Goal: Task Accomplishment & Management: Complete application form

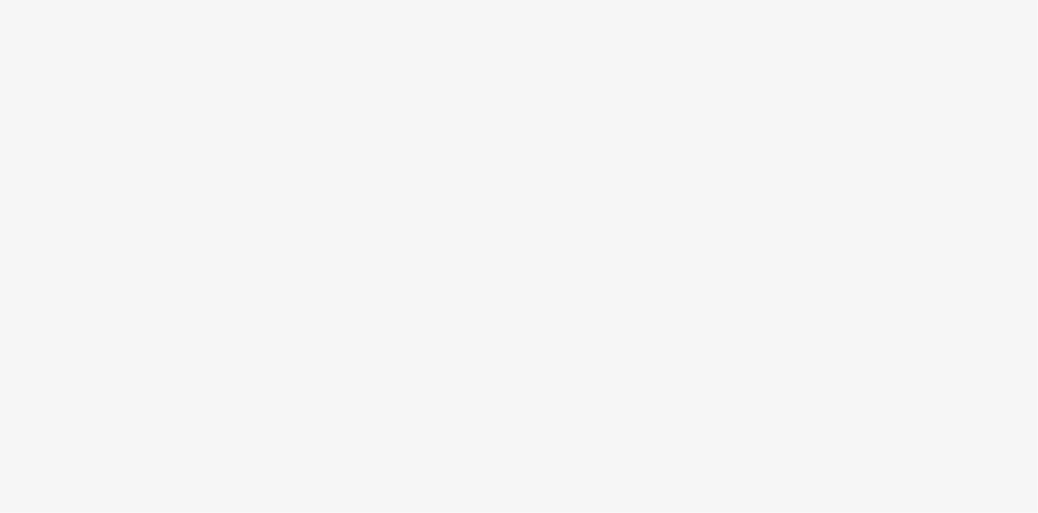
click at [127, 113] on body at bounding box center [519, 256] width 1038 height 513
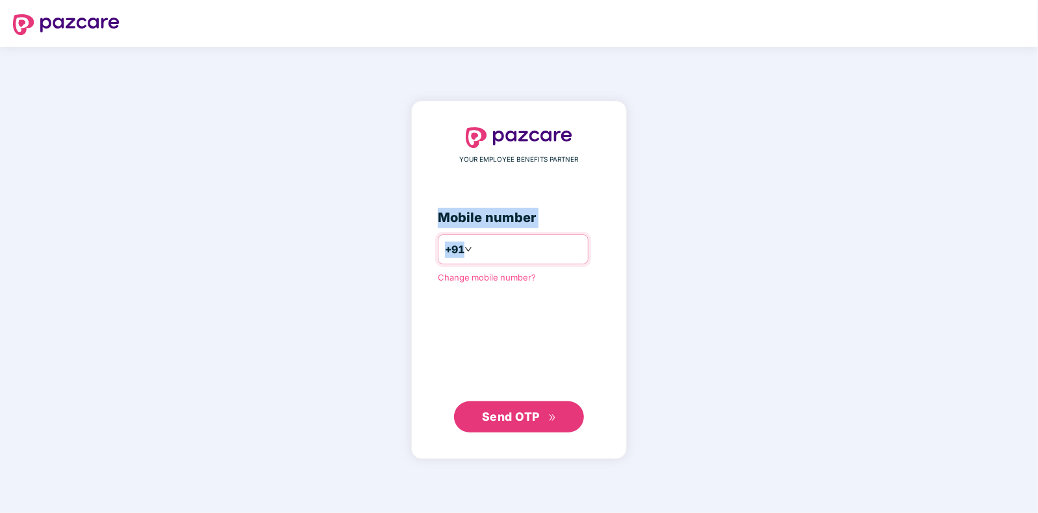
drag, startPoint x: 348, startPoint y: 144, endPoint x: 524, endPoint y: 242, distance: 202.1
click at [524, 242] on div "YOUR EMPLOYEE BENEFITS PARTNER Mobile number +91 Change mobile number? Send OTP" at bounding box center [519, 280] width 1038 height 466
click at [524, 242] on input "number" at bounding box center [528, 249] width 107 height 21
type input "**********"
click at [505, 421] on span "Send OTP" at bounding box center [511, 416] width 58 height 14
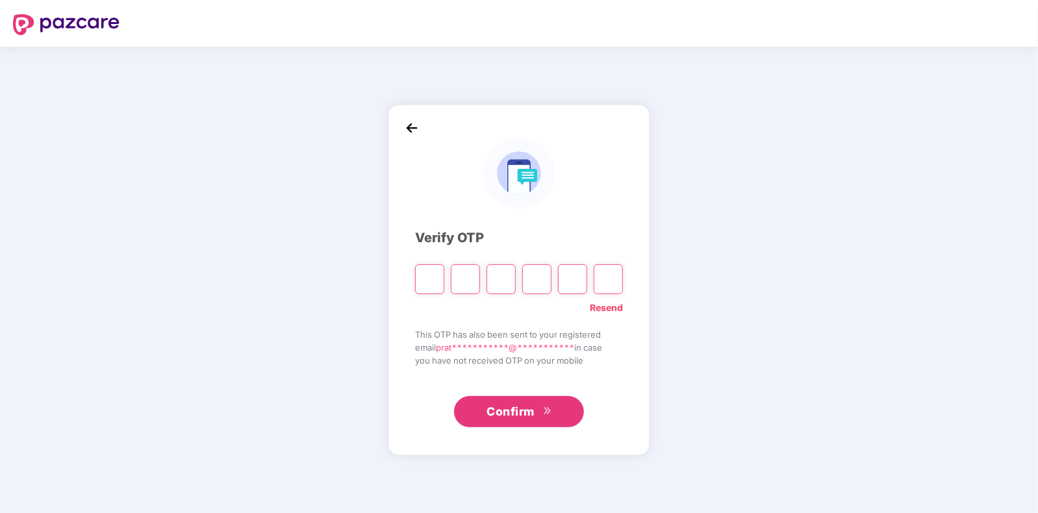
type input "*"
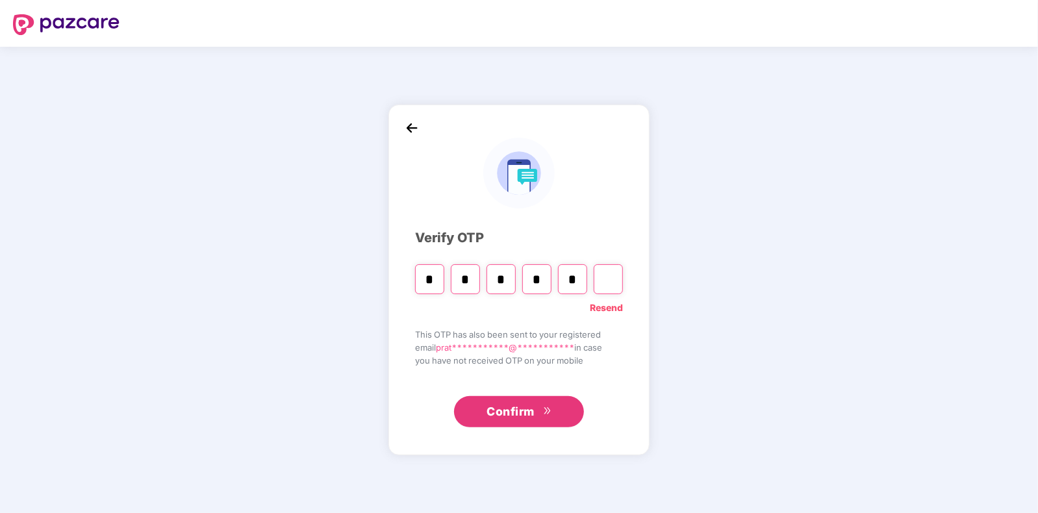
type input "*"
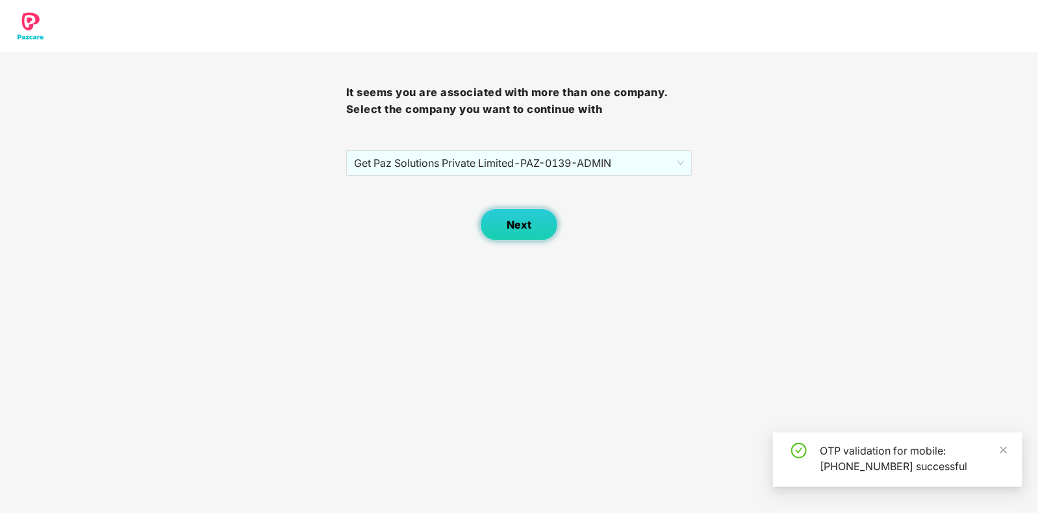
click at [534, 219] on button "Next" at bounding box center [519, 225] width 78 height 32
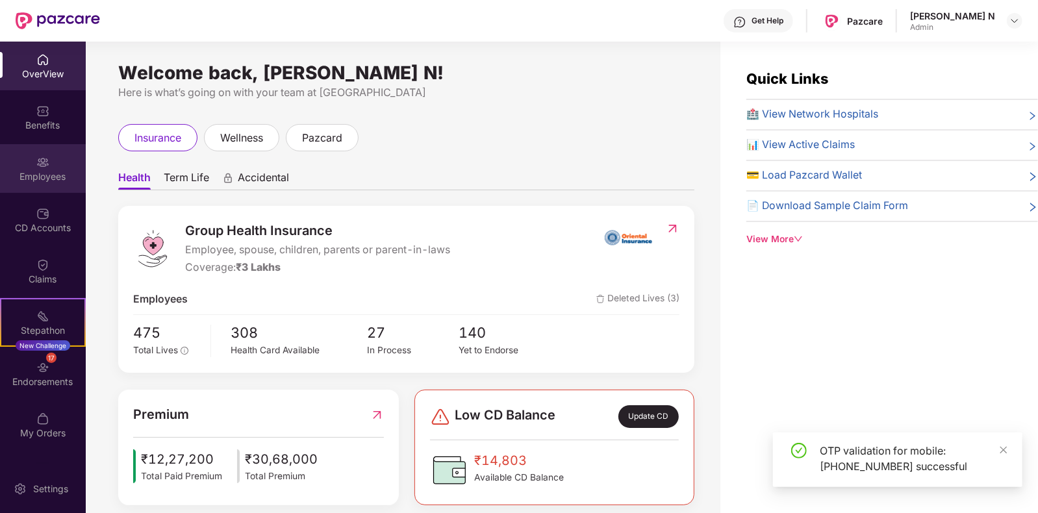
click at [32, 157] on div "Employees" at bounding box center [43, 168] width 86 height 49
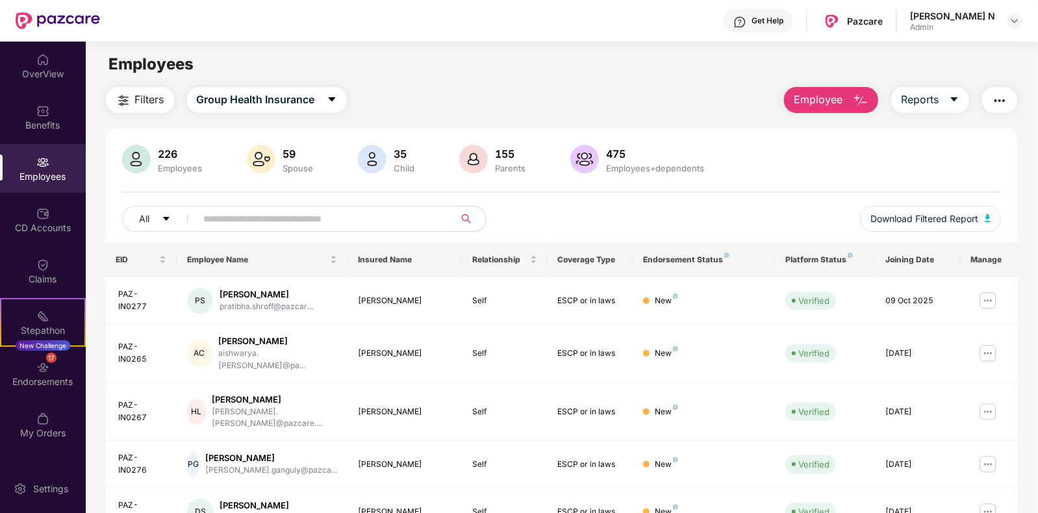
click at [819, 104] on span "Employee" at bounding box center [818, 100] width 49 height 16
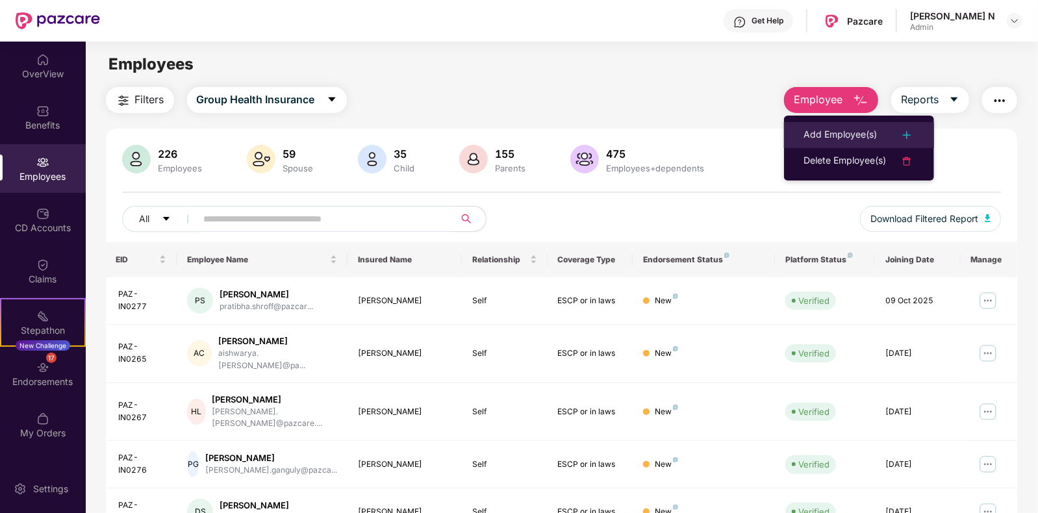
click at [850, 128] on div "Add Employee(s)" at bounding box center [840, 135] width 73 height 16
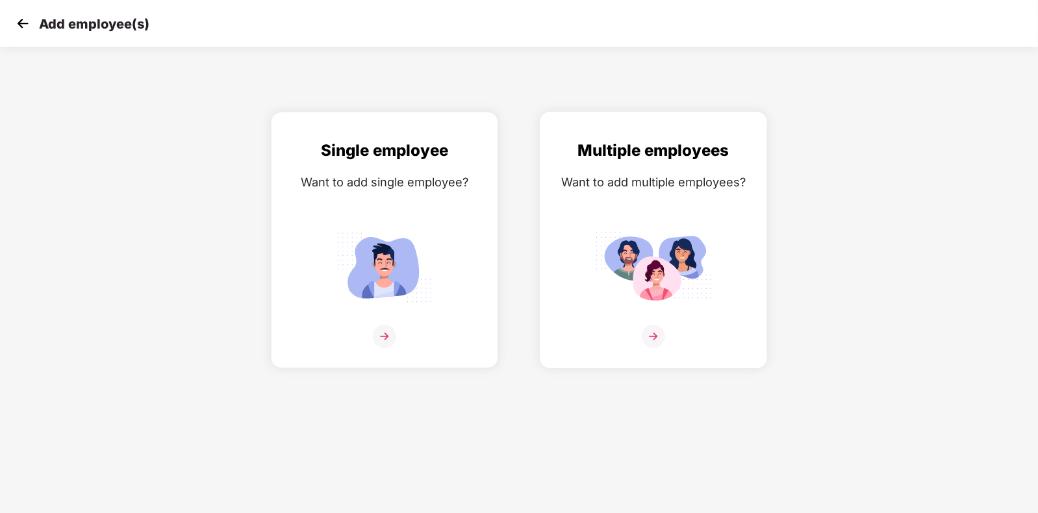
click at [650, 348] on img at bounding box center [653, 336] width 23 height 23
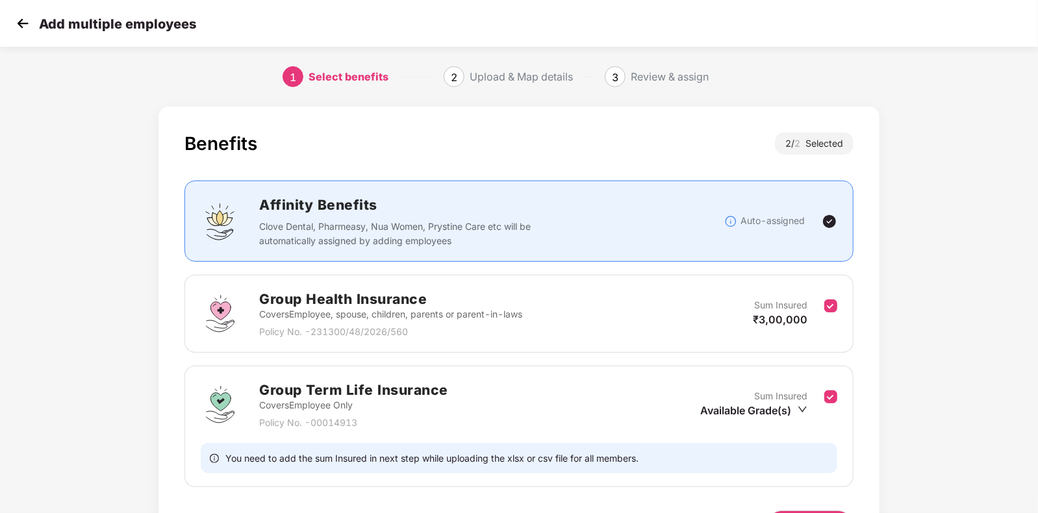
scroll to position [86, 0]
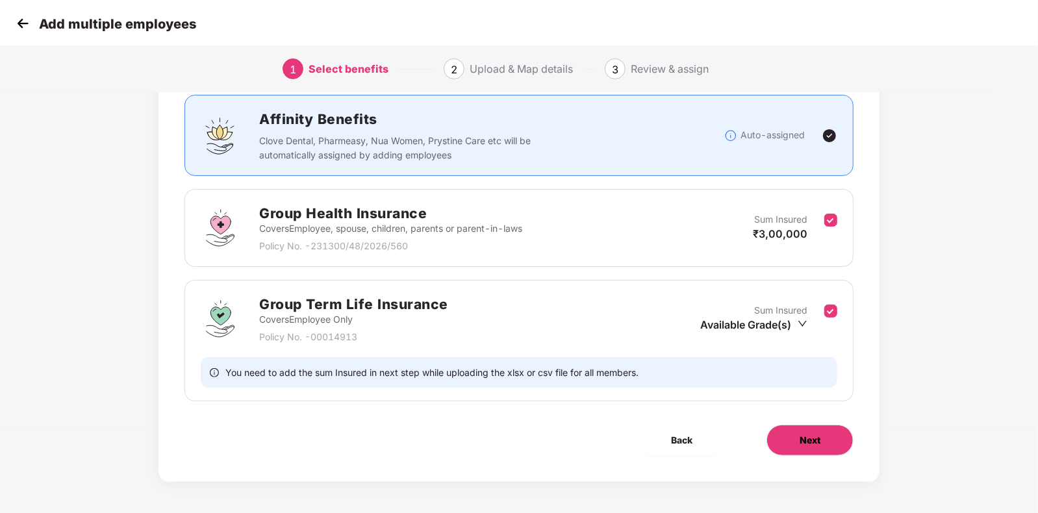
click at [816, 448] on button "Next" at bounding box center [809, 440] width 87 height 31
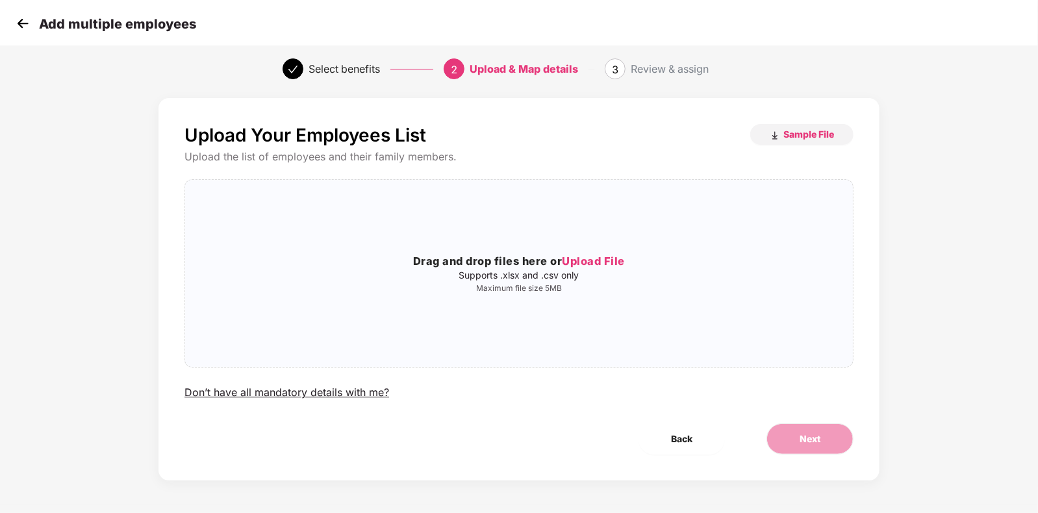
scroll to position [0, 0]
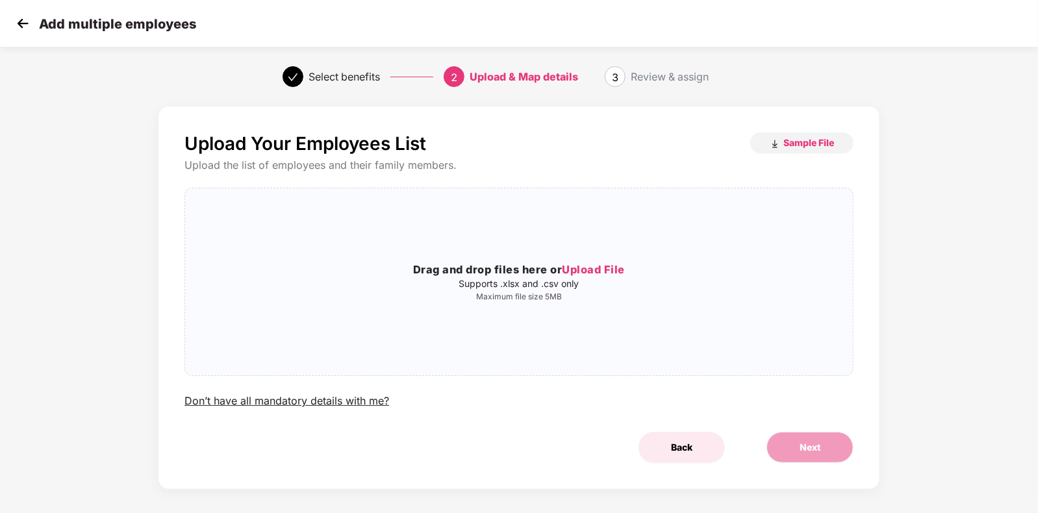
click at [676, 450] on span "Back" at bounding box center [681, 447] width 21 height 14
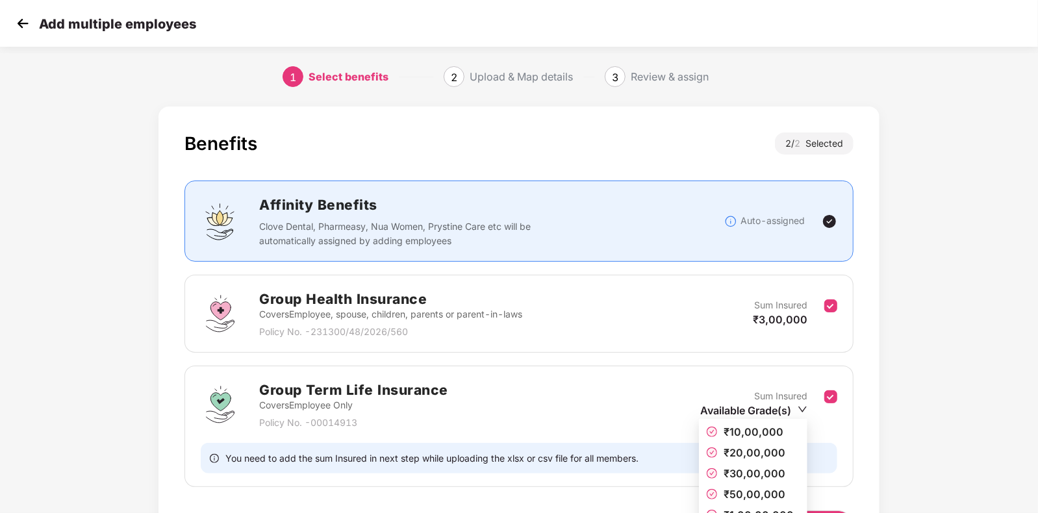
click at [800, 411] on icon "down" at bounding box center [803, 410] width 10 height 10
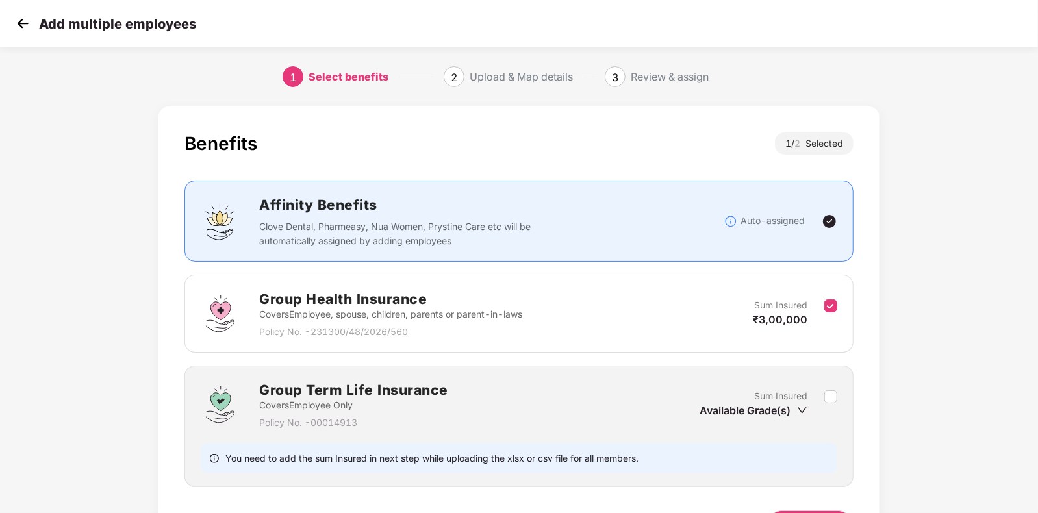
click at [805, 409] on icon "down" at bounding box center [802, 410] width 9 height 6
click at [837, 396] on div "Sum Insured Available Grade(s)" at bounding box center [769, 405] width 138 height 32
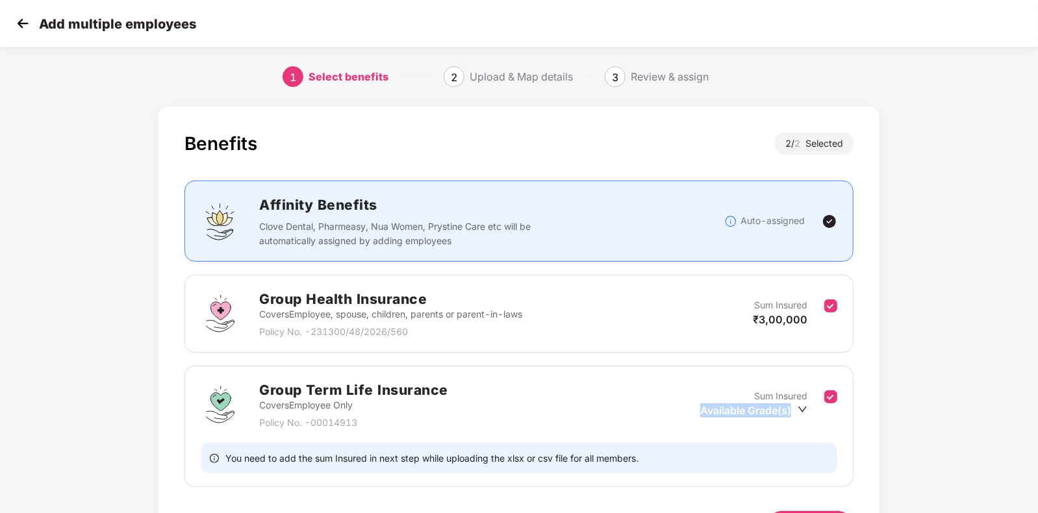
scroll to position [86, 0]
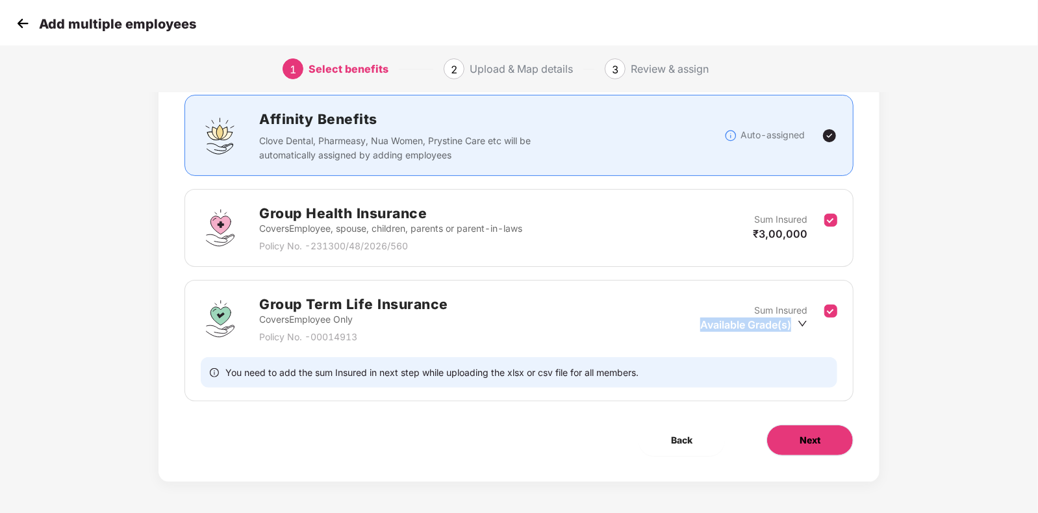
click at [812, 433] on span "Next" at bounding box center [810, 440] width 21 height 14
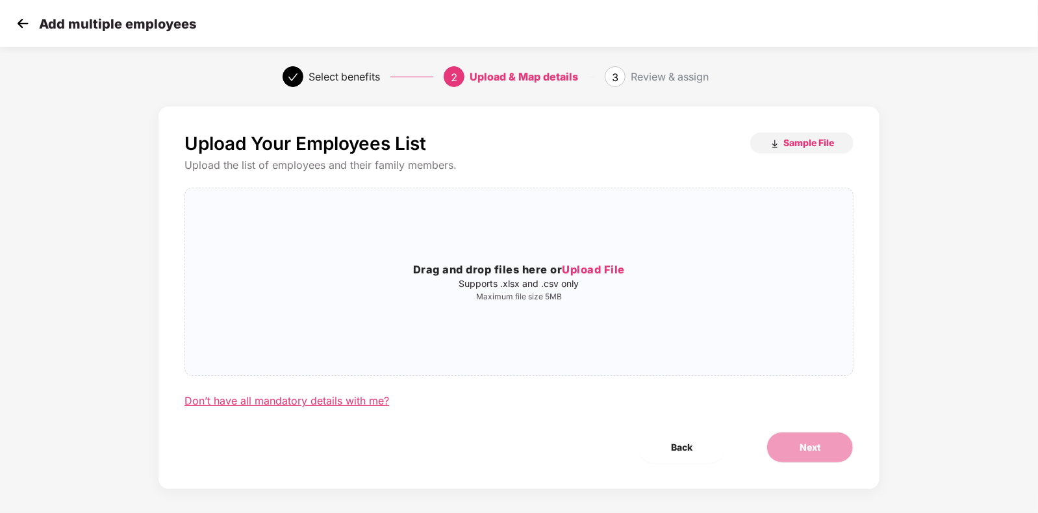
click at [310, 407] on div "Don’t have all mandatory details with me?" at bounding box center [286, 401] width 205 height 14
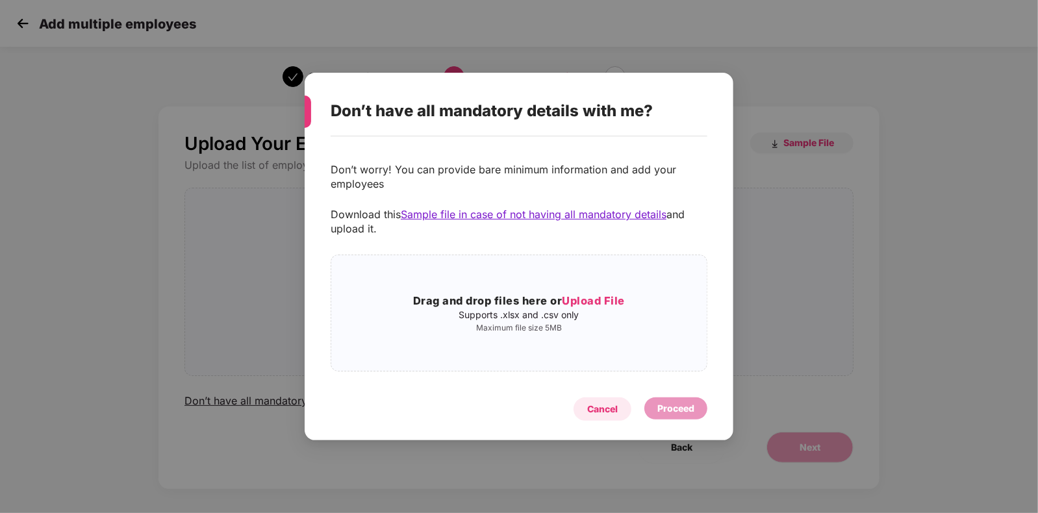
click at [609, 408] on div "Cancel" at bounding box center [602, 409] width 31 height 14
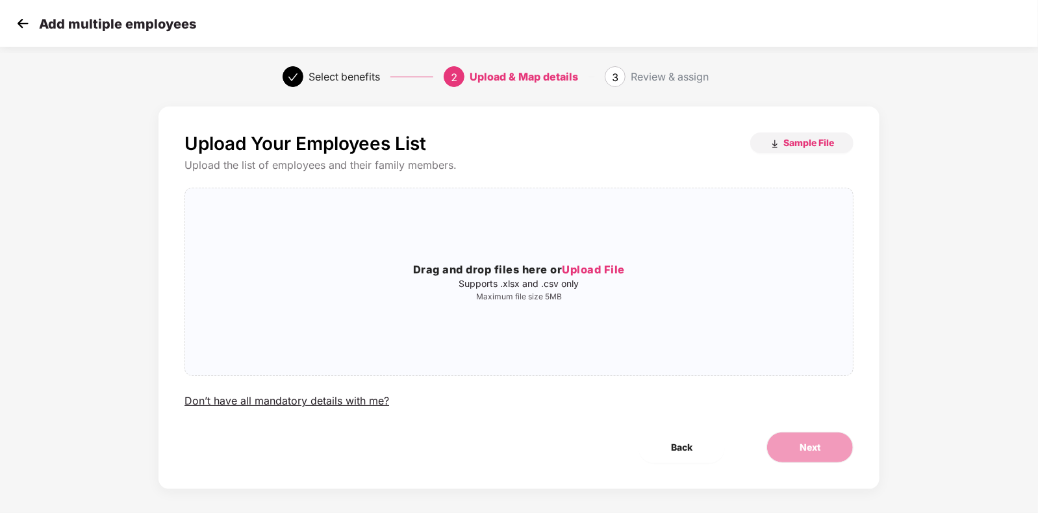
click at [16, 25] on img at bounding box center [22, 23] width 19 height 19
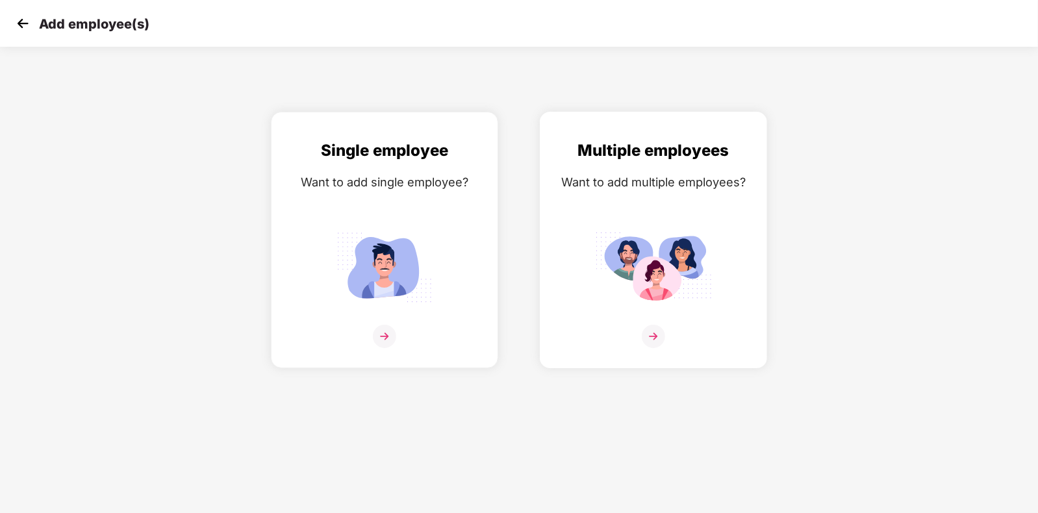
click at [654, 348] on img at bounding box center [653, 336] width 23 height 23
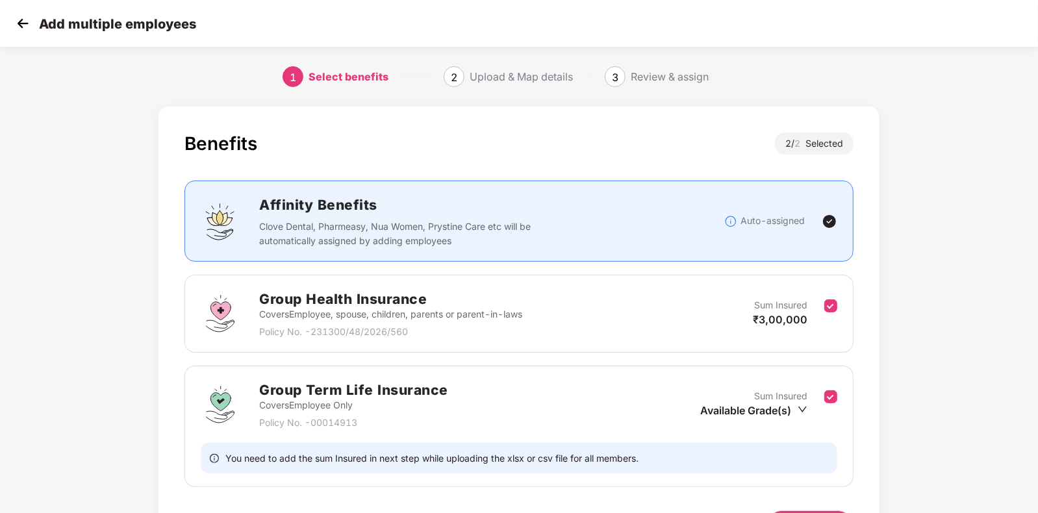
scroll to position [86, 0]
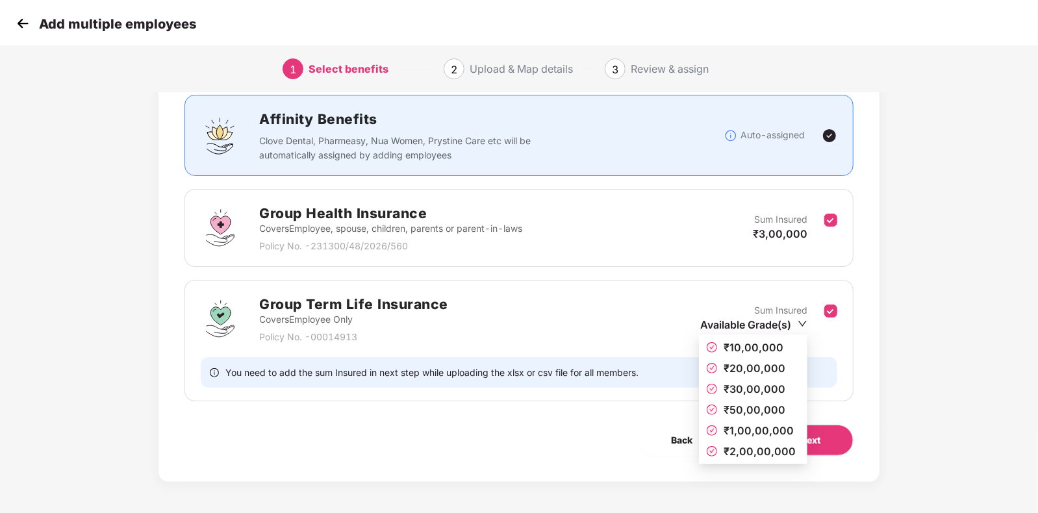
click at [807, 322] on icon "down" at bounding box center [803, 324] width 10 height 10
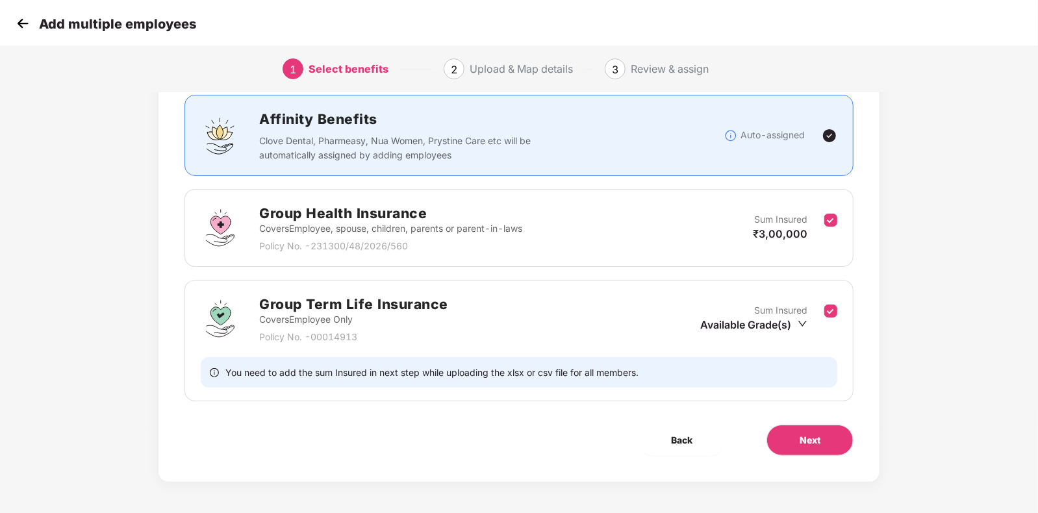
click at [25, 26] on img at bounding box center [22, 23] width 19 height 19
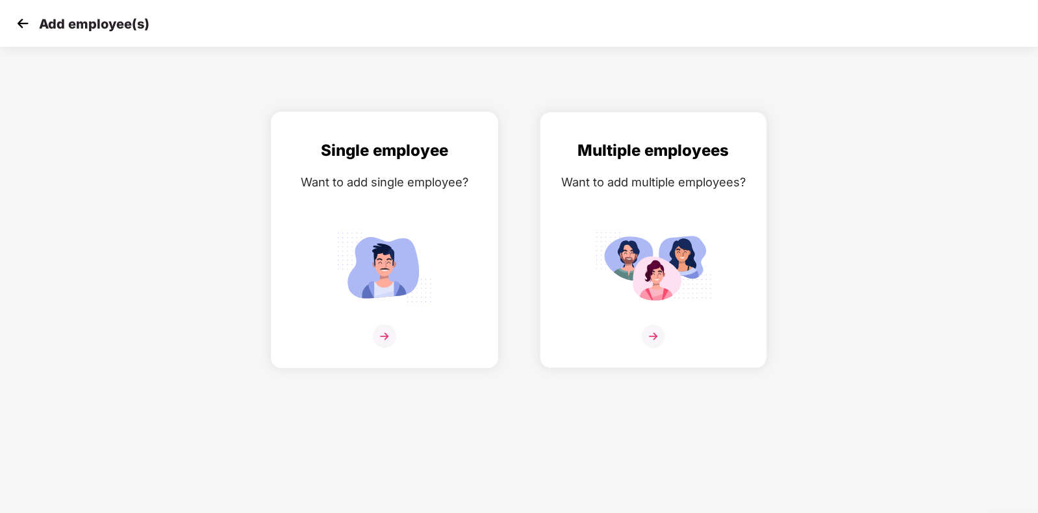
click at [396, 259] on img at bounding box center [384, 267] width 117 height 81
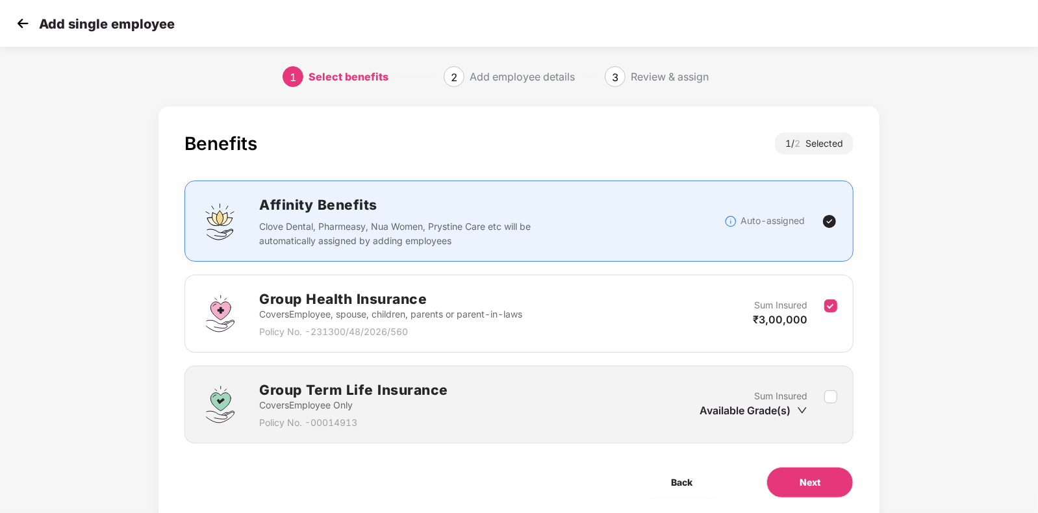
click at [805, 409] on icon "down" at bounding box center [802, 410] width 9 height 6
click at [798, 405] on icon "down" at bounding box center [802, 410] width 10 height 10
click at [800, 409] on icon "down" at bounding box center [802, 410] width 9 height 6
click at [741, 414] on div "Available Grade(s)" at bounding box center [754, 410] width 108 height 14
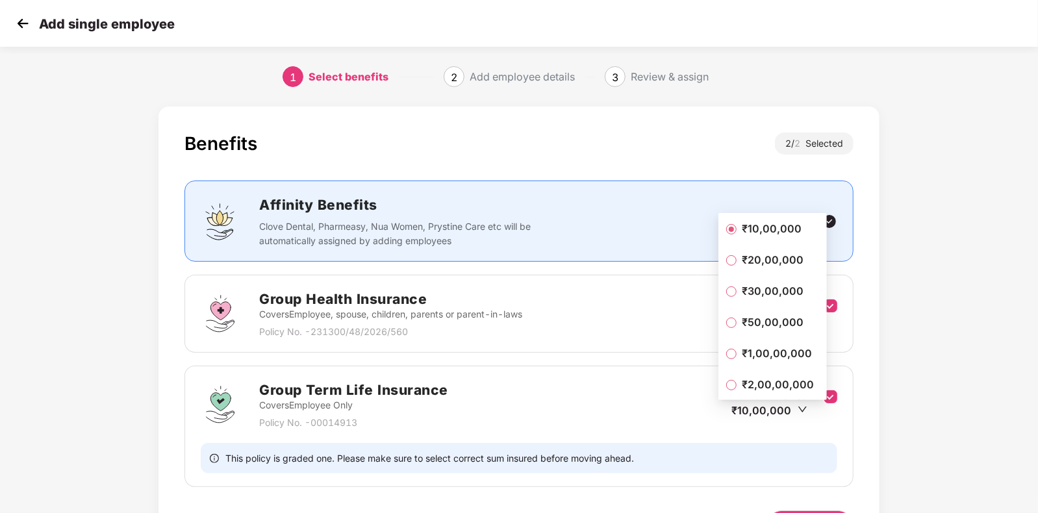
click at [737, 260] on span "₹20,00,000" at bounding box center [773, 260] width 72 height 14
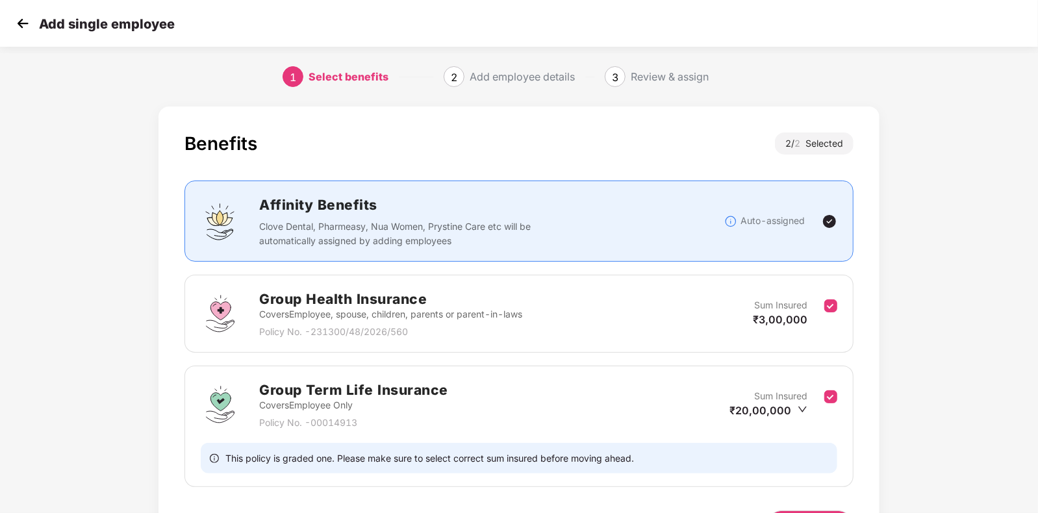
scroll to position [86, 0]
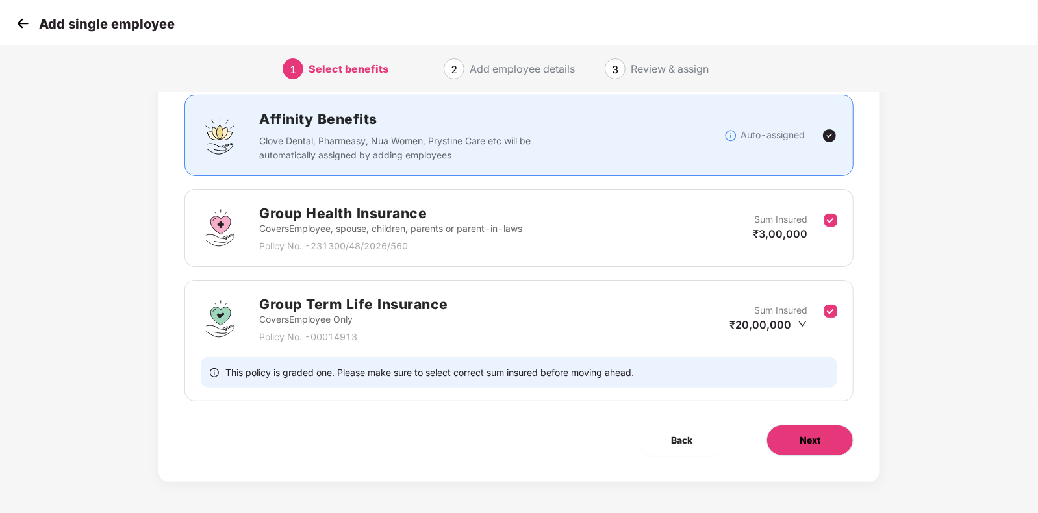
click at [816, 433] on span "Next" at bounding box center [810, 440] width 21 height 14
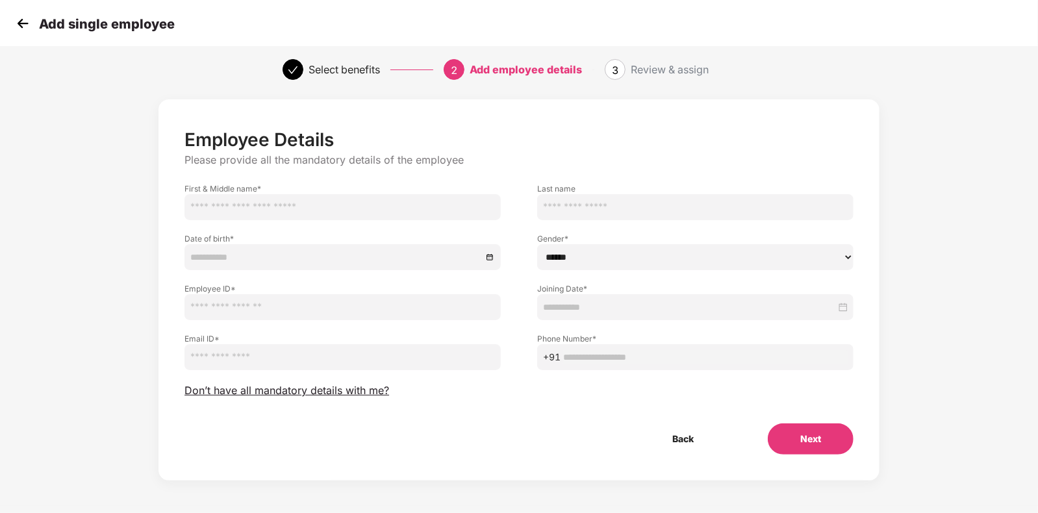
scroll to position [0, 0]
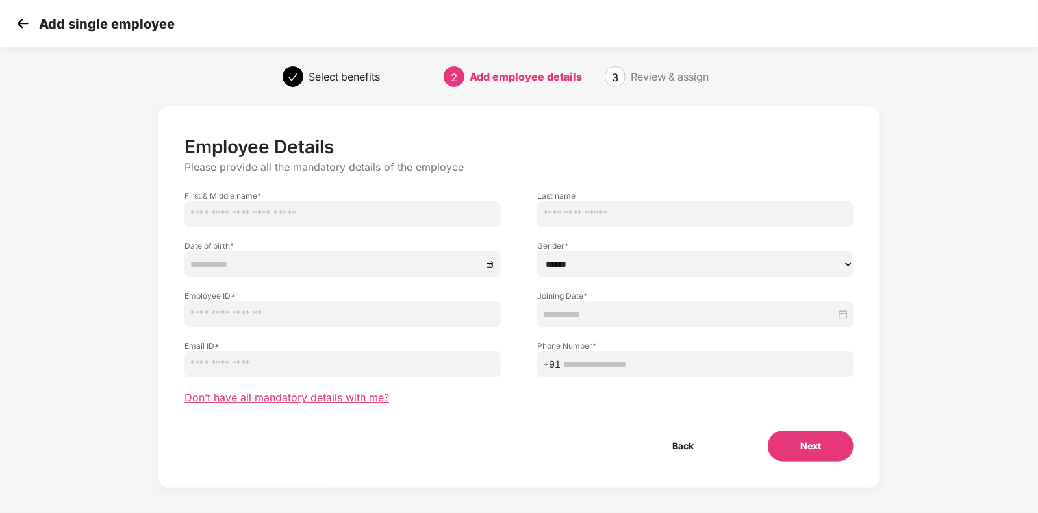
click at [348, 398] on span "Don’t have all mandatory details with me?" at bounding box center [286, 398] width 205 height 14
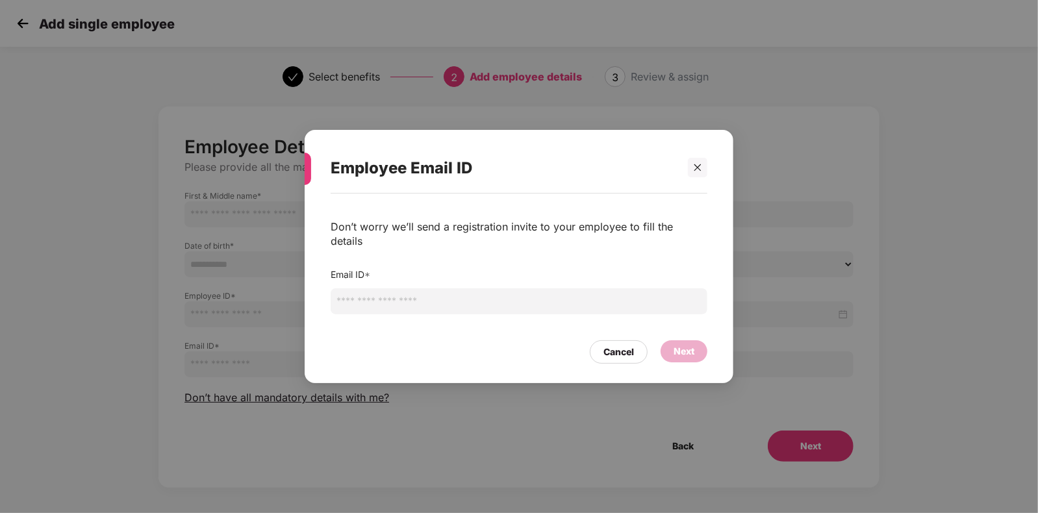
click at [422, 297] on input "email" at bounding box center [519, 301] width 377 height 26
click at [447, 298] on input "**********" at bounding box center [519, 301] width 377 height 26
type input "**********"
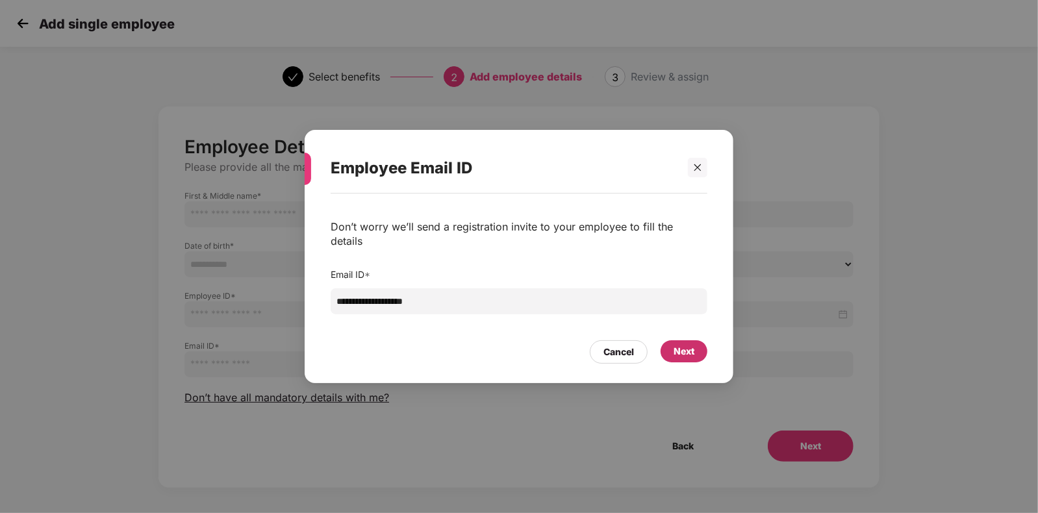
click at [705, 348] on div "Next" at bounding box center [684, 351] width 47 height 22
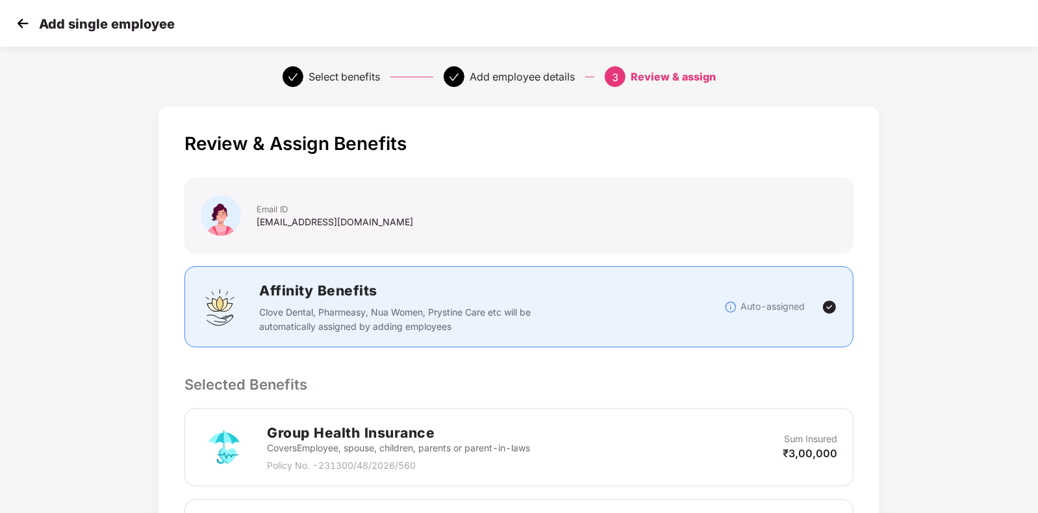
scroll to position [301, 0]
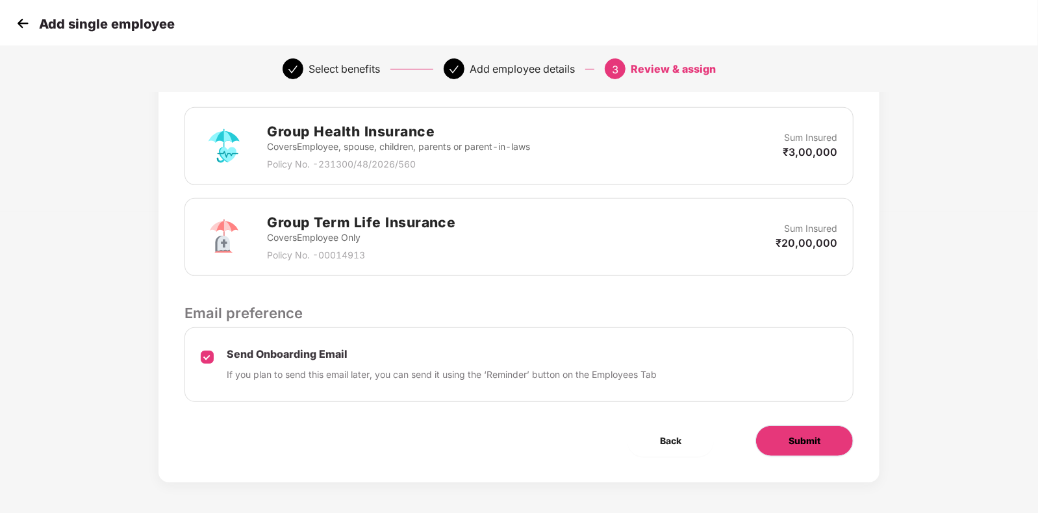
click at [813, 440] on span "Submit" at bounding box center [805, 441] width 32 height 14
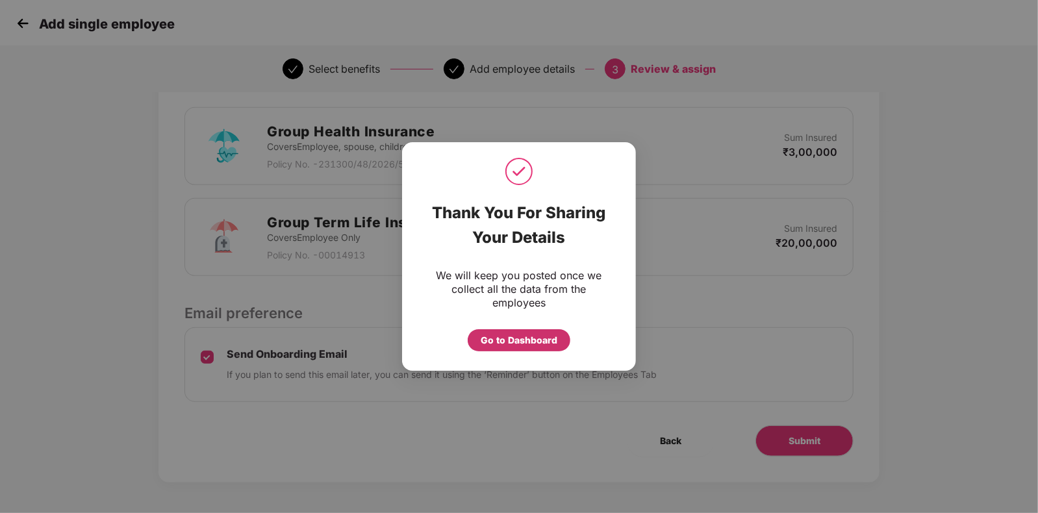
click at [516, 342] on div "Go to Dashboard" at bounding box center [519, 340] width 77 height 14
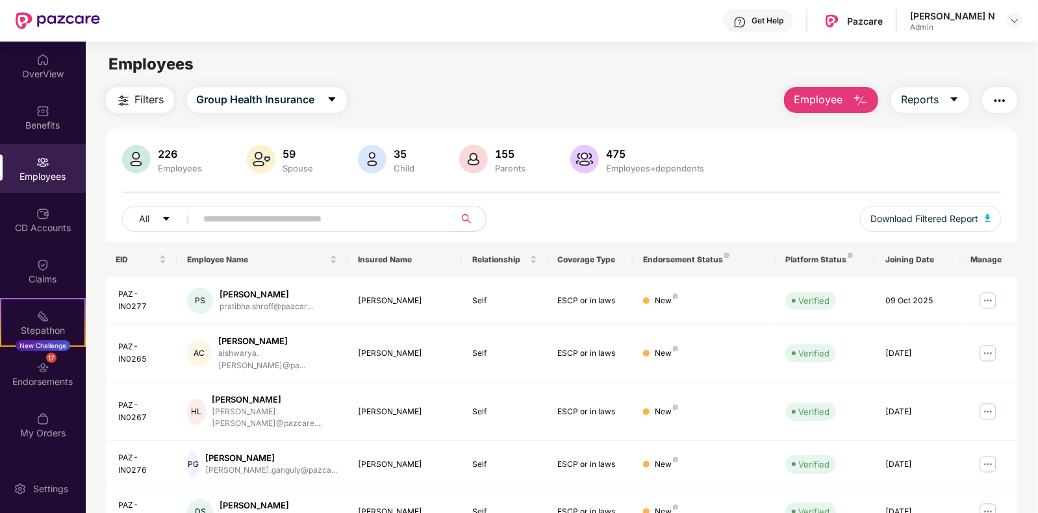
click at [975, 18] on div "Prathima N" at bounding box center [952, 16] width 85 height 12
click at [1019, 21] on img at bounding box center [1014, 21] width 10 height 10
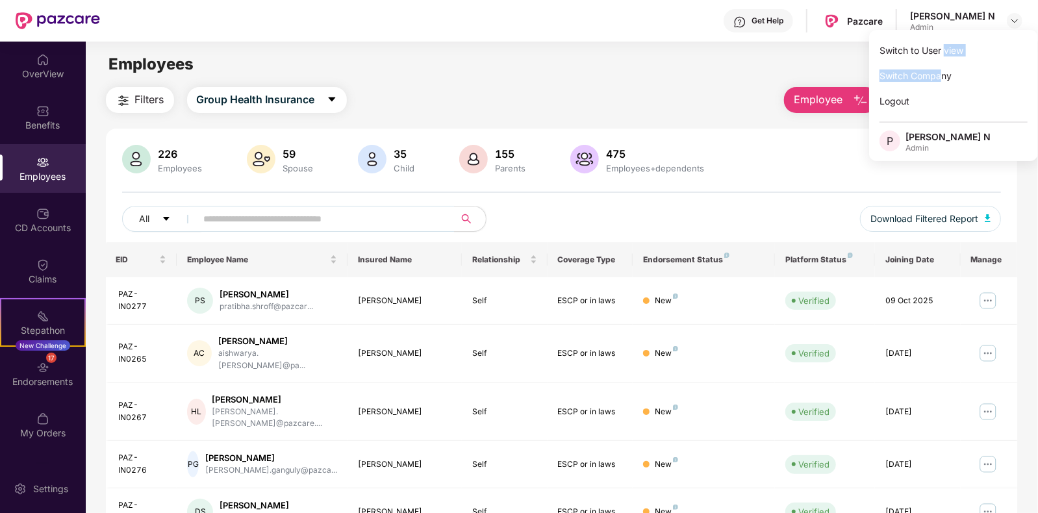
drag, startPoint x: 944, startPoint y: 51, endPoint x: 942, endPoint y: 67, distance: 15.7
click at [942, 67] on div "Switch to User view Switch Company Logout P Prathima N Admin" at bounding box center [953, 95] width 169 height 131
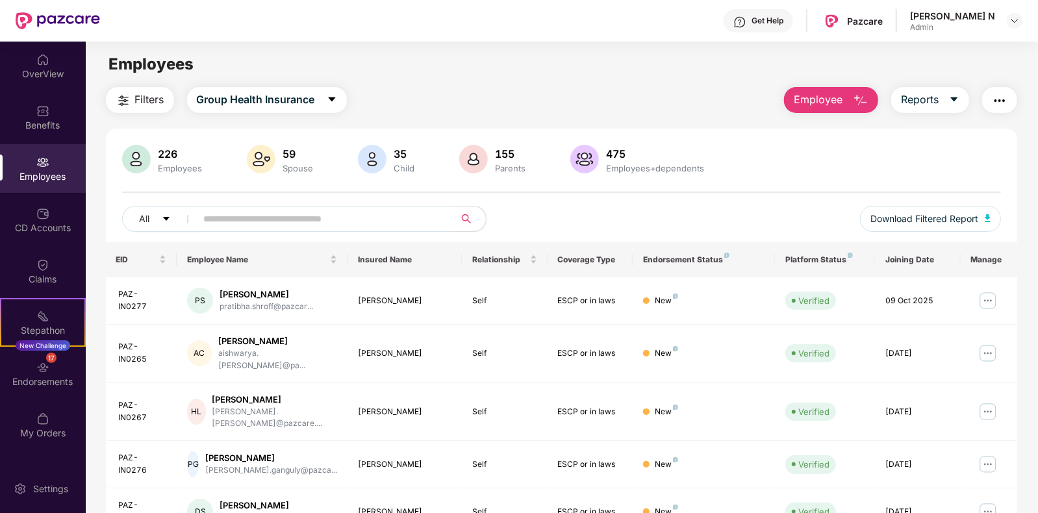
click at [942, 67] on div "Employees" at bounding box center [562, 64] width 952 height 25
click at [1013, 25] on img at bounding box center [1014, 21] width 10 height 10
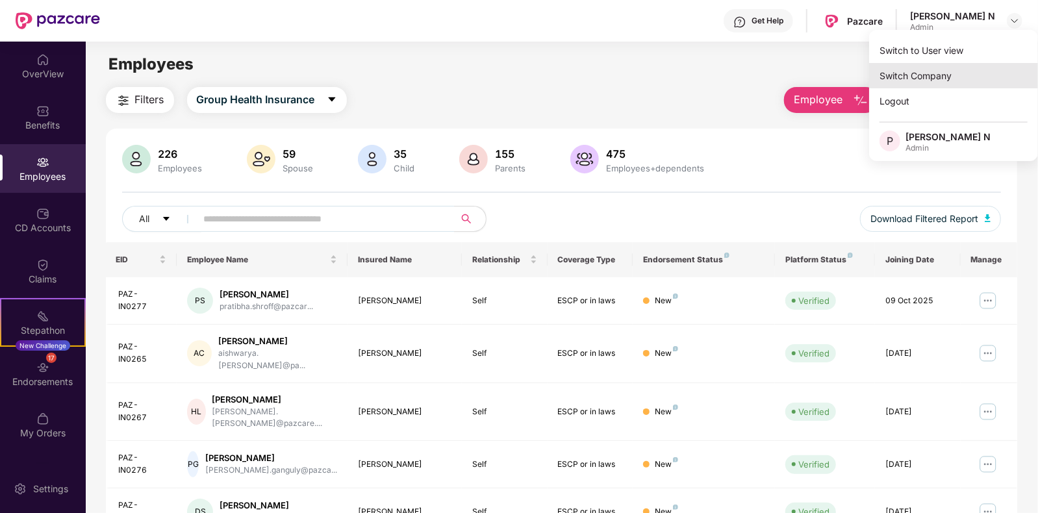
click at [937, 82] on div "Switch Company" at bounding box center [953, 75] width 169 height 25
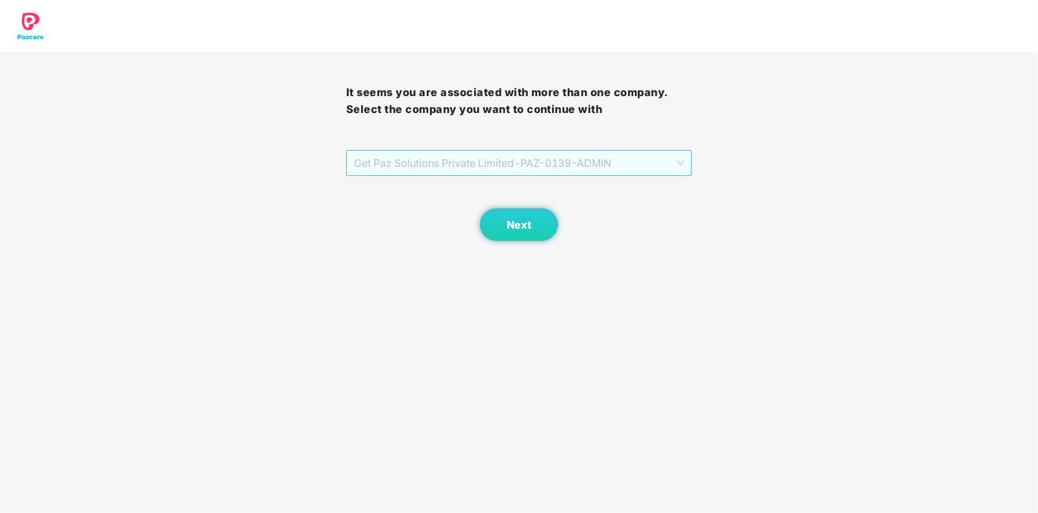
click at [589, 158] on span "Get Paz Solutions Private Limited - PAZ-0139 - ADMIN" at bounding box center [519, 163] width 331 height 25
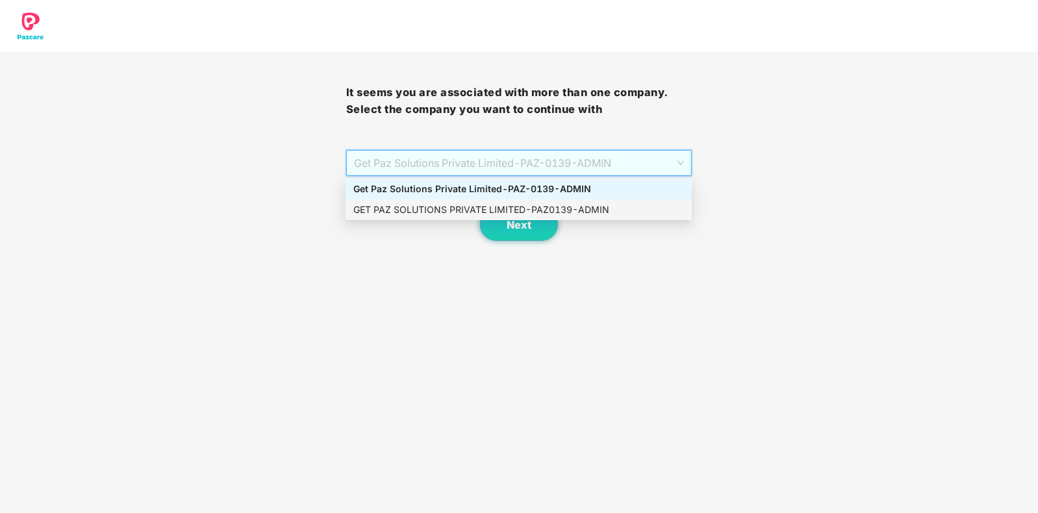
click at [522, 209] on div "GET PAZ SOLUTIONS PRIVATE LIMITED - PAZ0139 - ADMIN" at bounding box center [518, 210] width 331 height 14
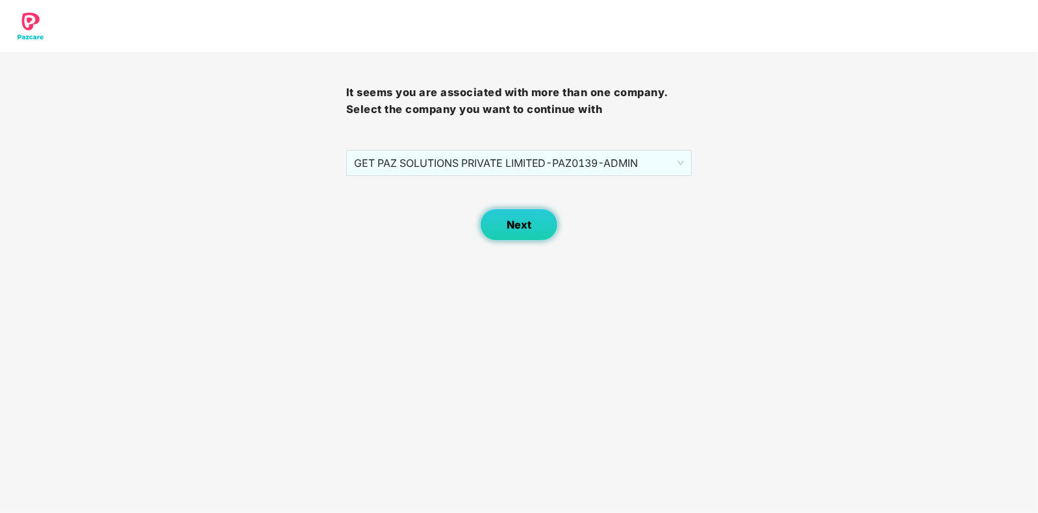
click at [519, 221] on span "Next" at bounding box center [519, 225] width 25 height 12
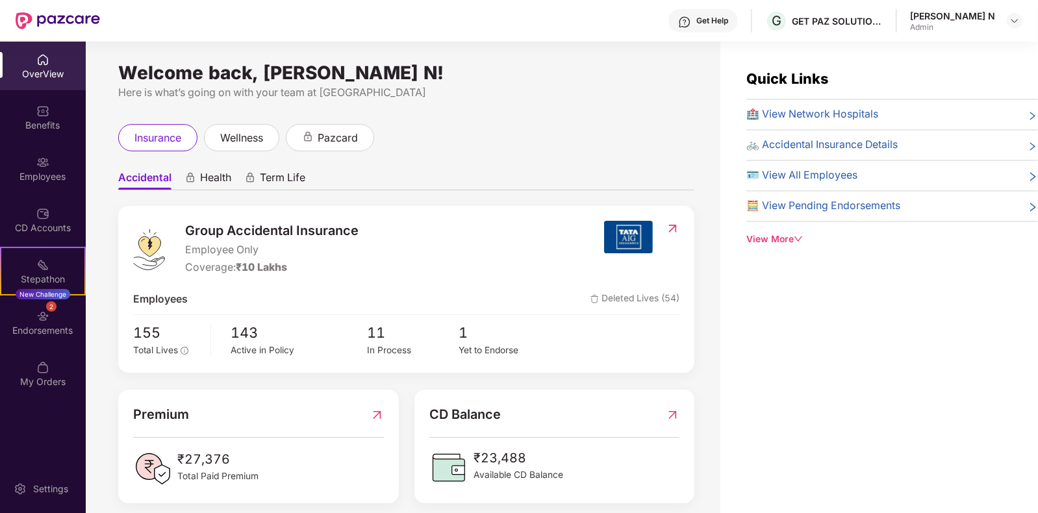
scroll to position [13, 0]
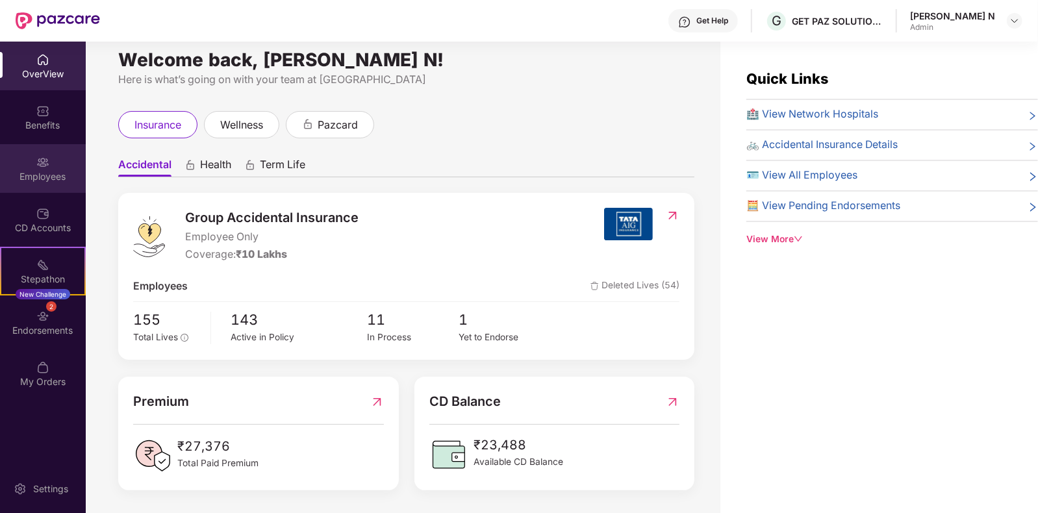
click at [45, 172] on div "Employees" at bounding box center [43, 176] width 86 height 13
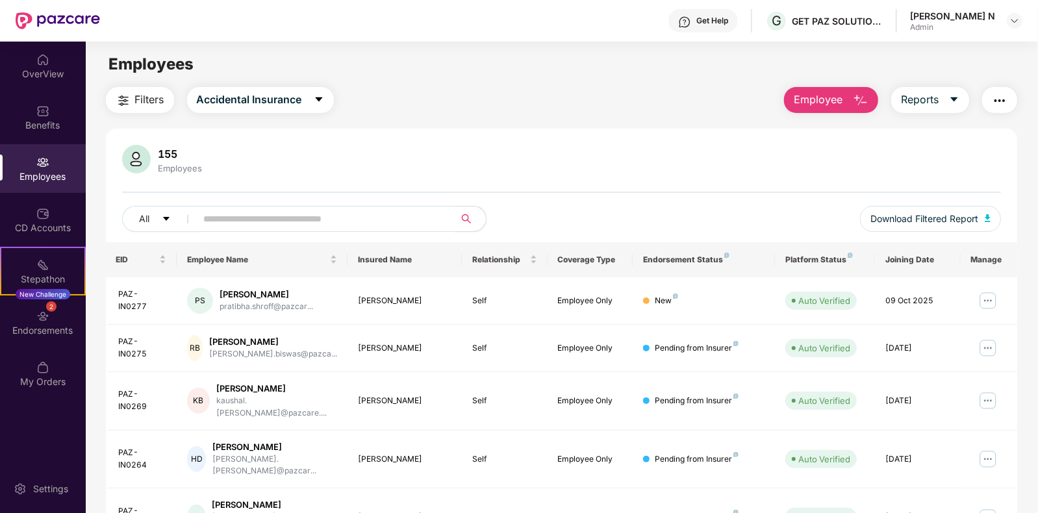
click at [828, 94] on span "Employee" at bounding box center [818, 100] width 49 height 16
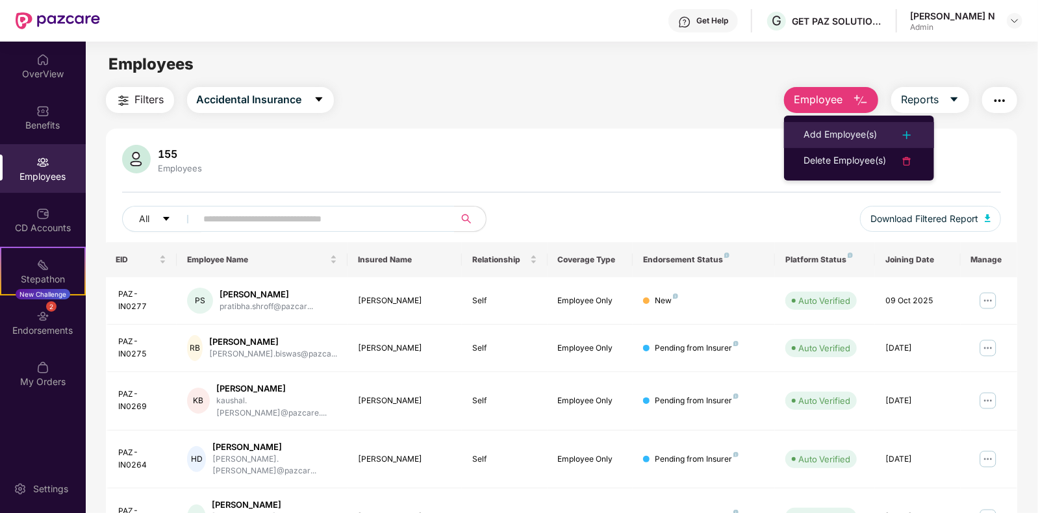
click at [857, 128] on div "Add Employee(s)" at bounding box center [840, 135] width 73 height 16
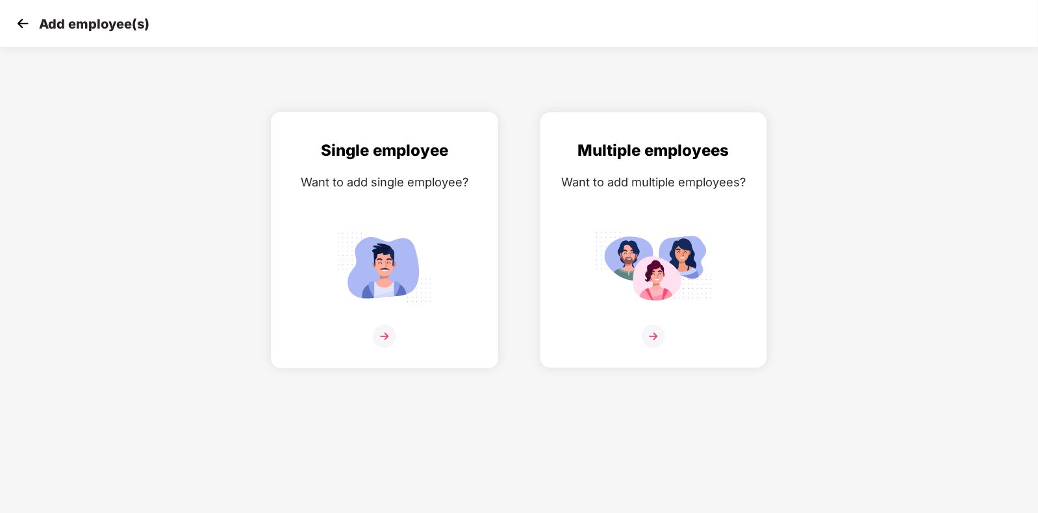
click at [377, 348] on img at bounding box center [384, 336] width 23 height 23
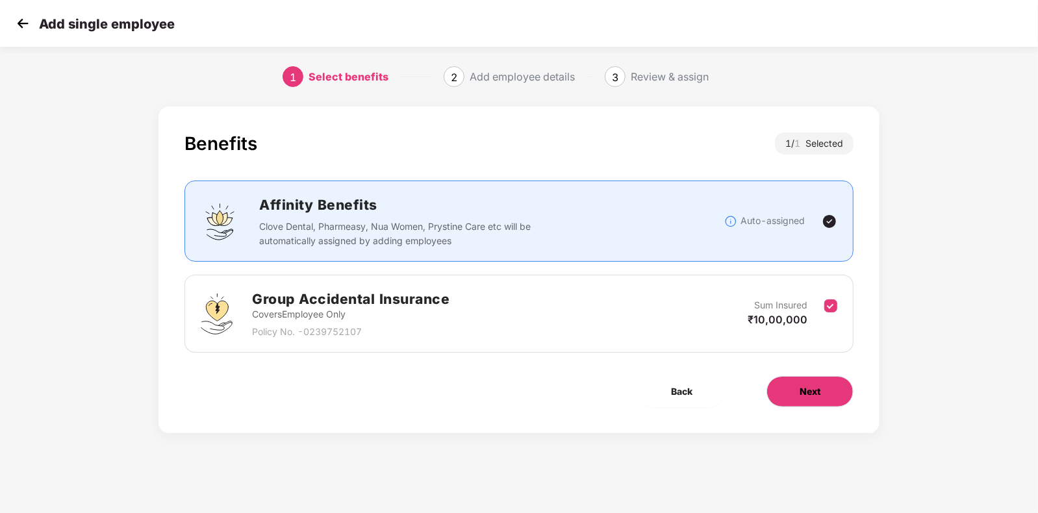
click at [802, 394] on span "Next" at bounding box center [810, 392] width 21 height 14
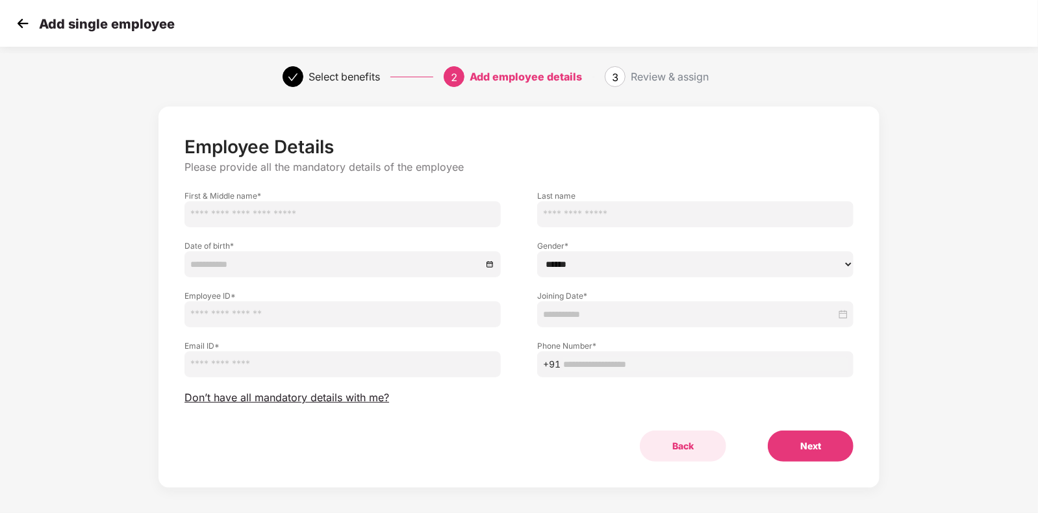
click at [678, 450] on button "Back" at bounding box center [683, 446] width 86 height 31
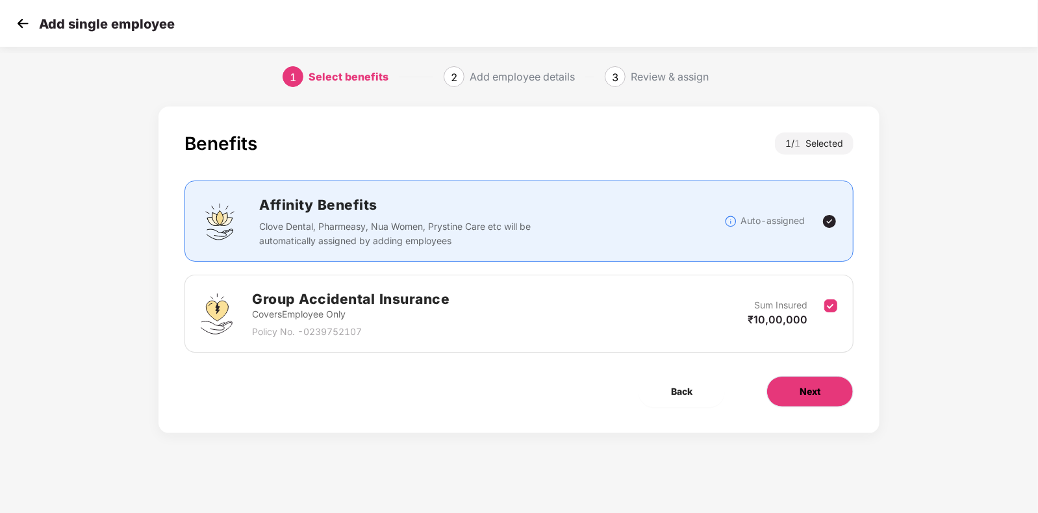
click at [828, 392] on button "Next" at bounding box center [809, 391] width 87 height 31
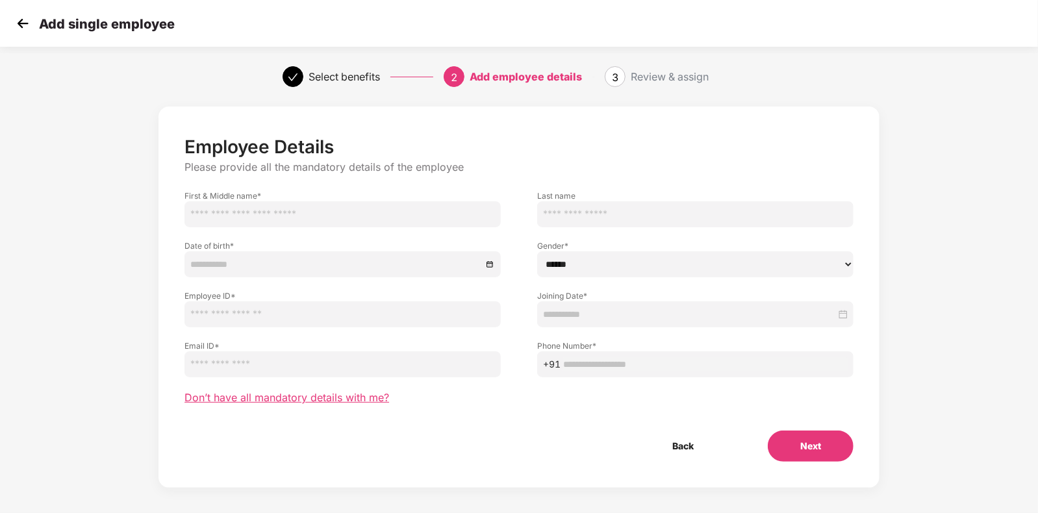
click at [298, 396] on span "Don’t have all mandatory details with me?" at bounding box center [286, 398] width 205 height 14
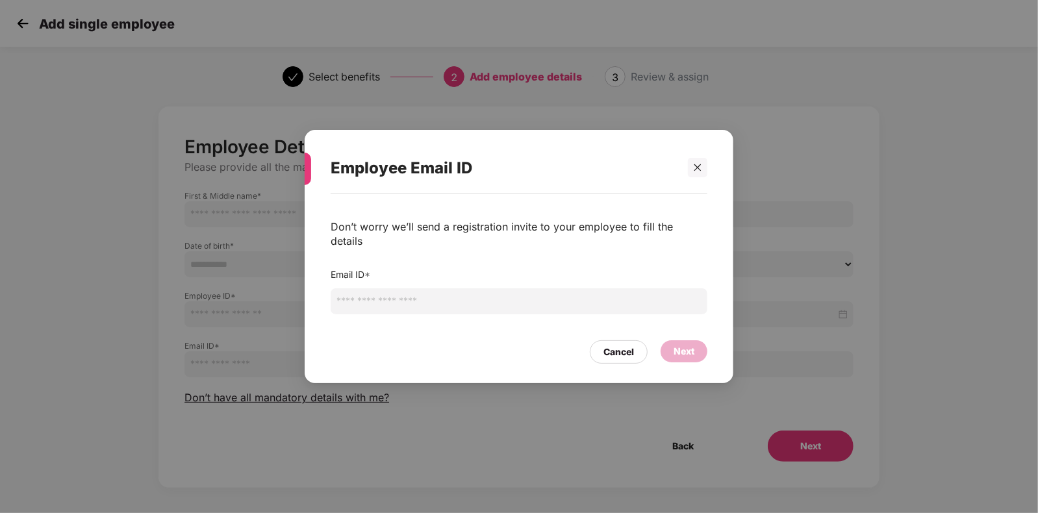
click at [431, 298] on input "email" at bounding box center [519, 301] width 377 height 26
paste input "**********"
type input "**********"
click at [685, 347] on div "Next" at bounding box center [684, 351] width 21 height 14
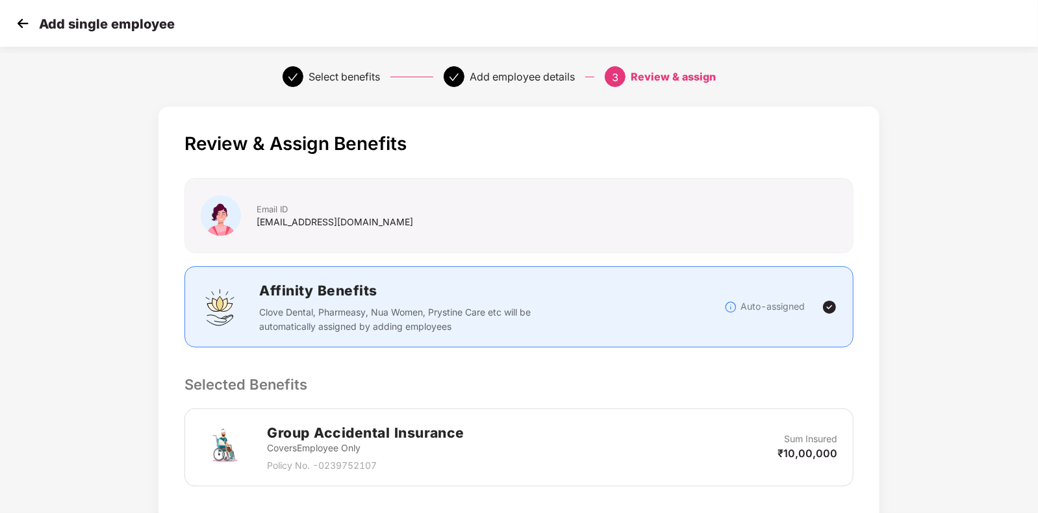
scroll to position [211, 0]
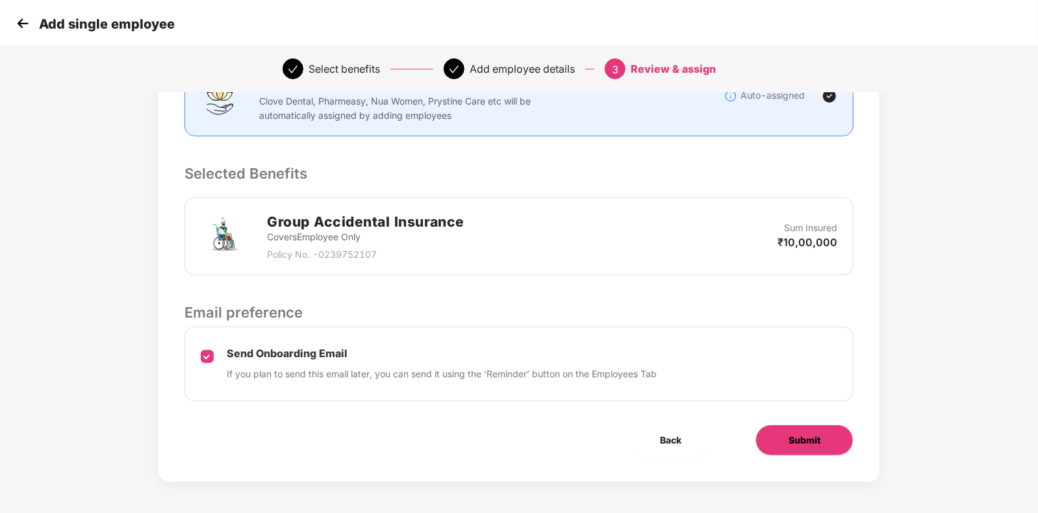
click at [817, 442] on span "Submit" at bounding box center [805, 440] width 32 height 14
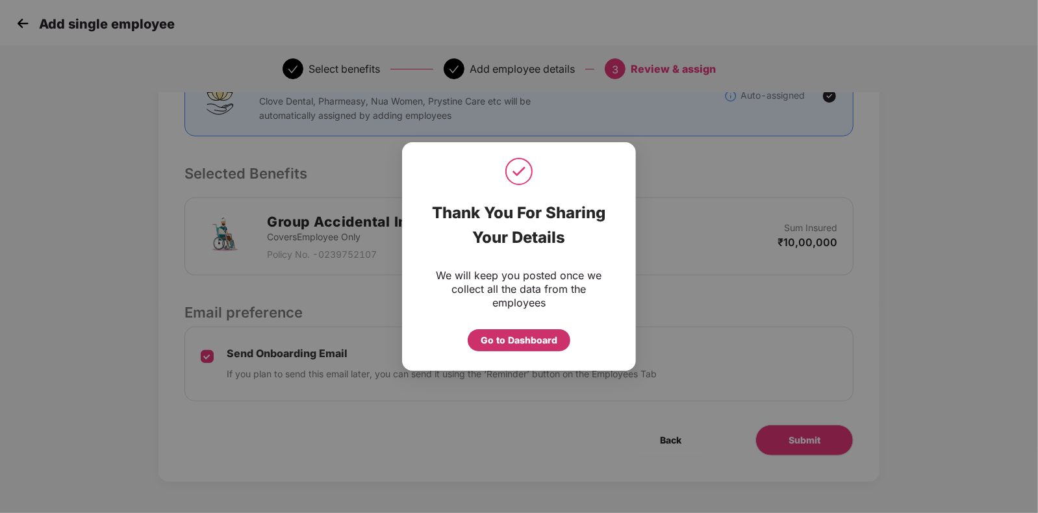
click at [513, 340] on div "Go to Dashboard" at bounding box center [519, 340] width 77 height 14
